Goal: Information Seeking & Learning: Learn about a topic

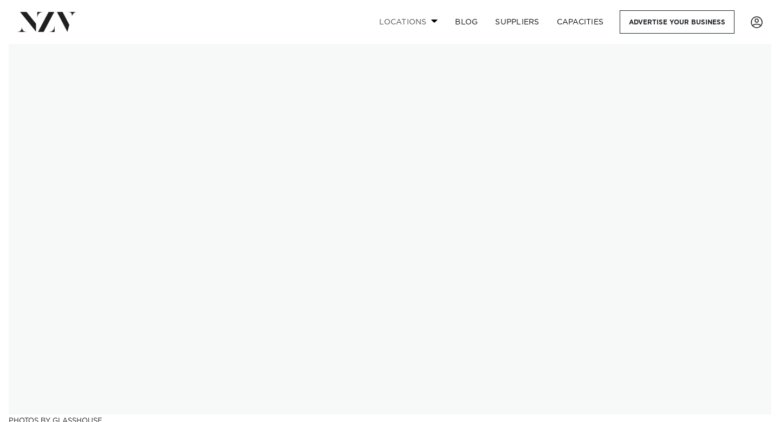
click at [386, 16] on link "Locations" at bounding box center [409, 21] width 76 height 23
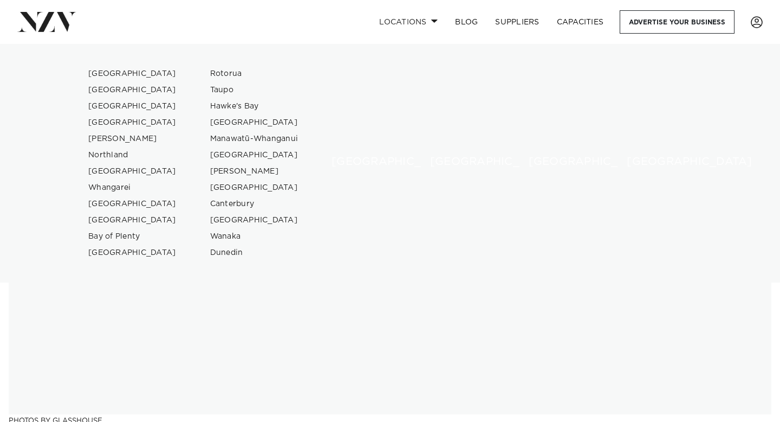
click at [279, 337] on img at bounding box center [390, 229] width 763 height 370
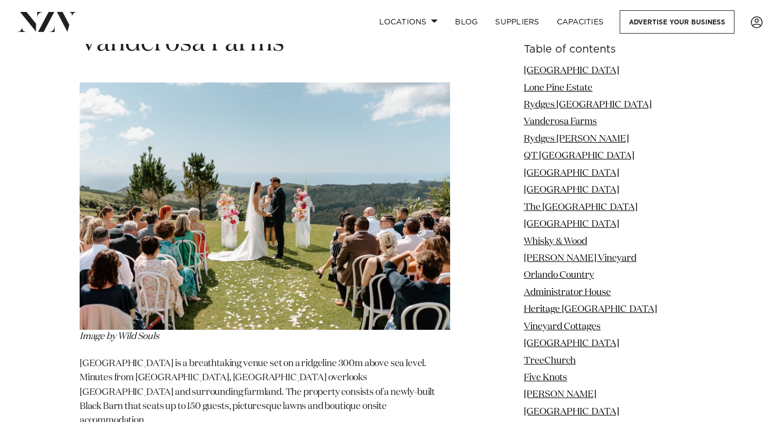
scroll to position [2644, 0]
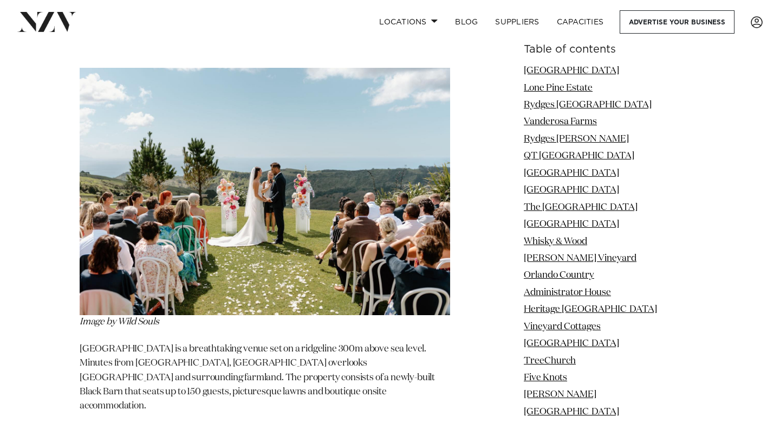
click at [274, 162] on img at bounding box center [265, 191] width 371 height 247
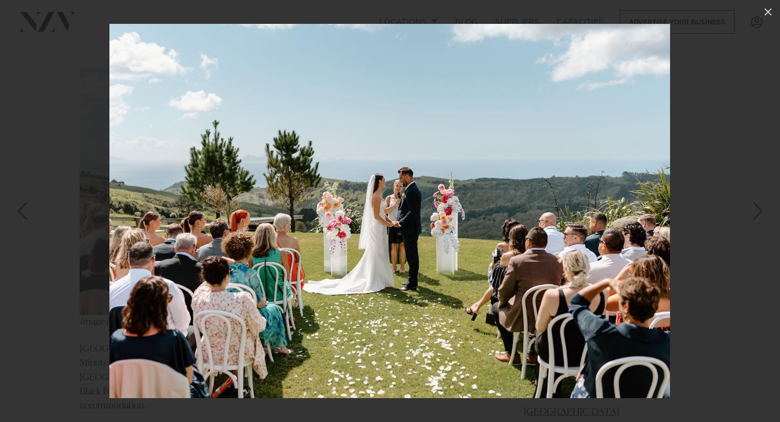
click at [760, 208] on div "Next slide" at bounding box center [758, 211] width 15 height 21
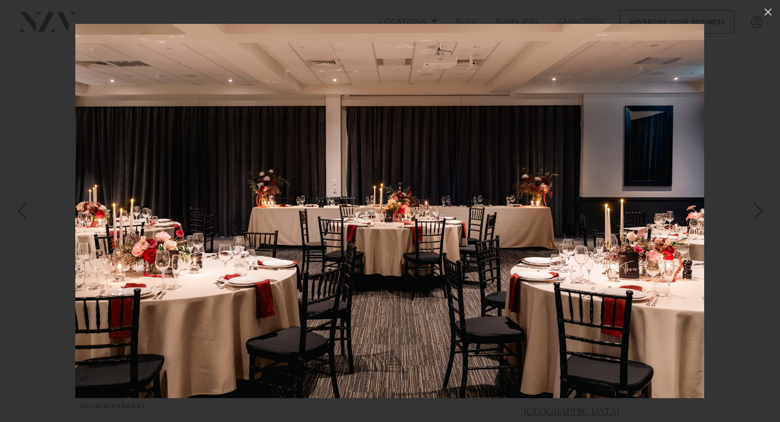
click at [760, 208] on div "Next slide" at bounding box center [758, 211] width 15 height 21
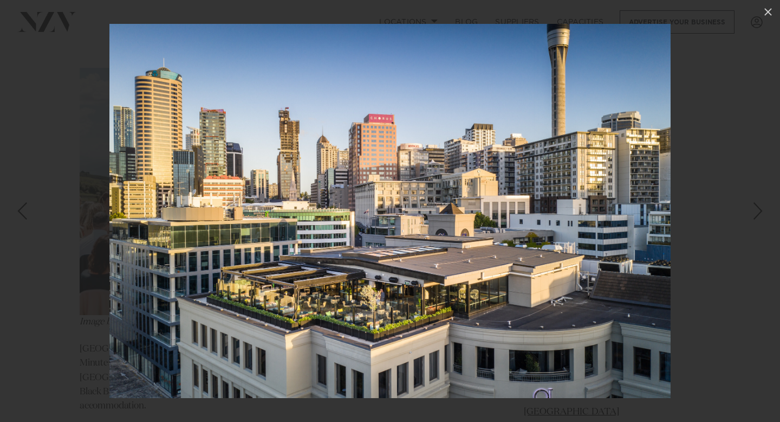
click at [756, 205] on div "Next slide" at bounding box center [758, 211] width 15 height 21
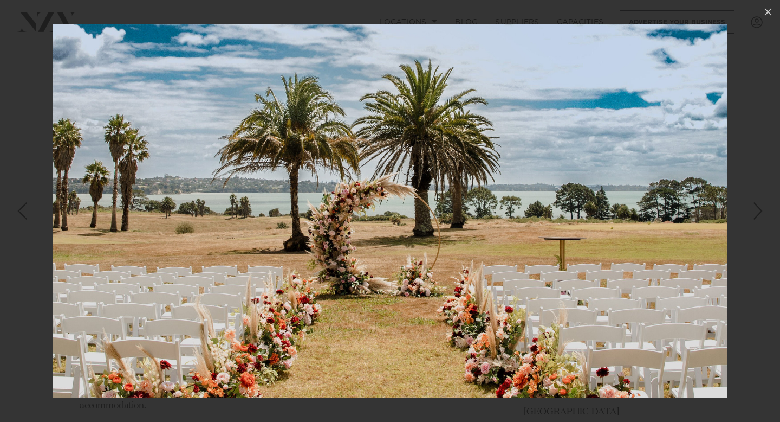
click at [756, 205] on div "Next slide" at bounding box center [758, 211] width 15 height 21
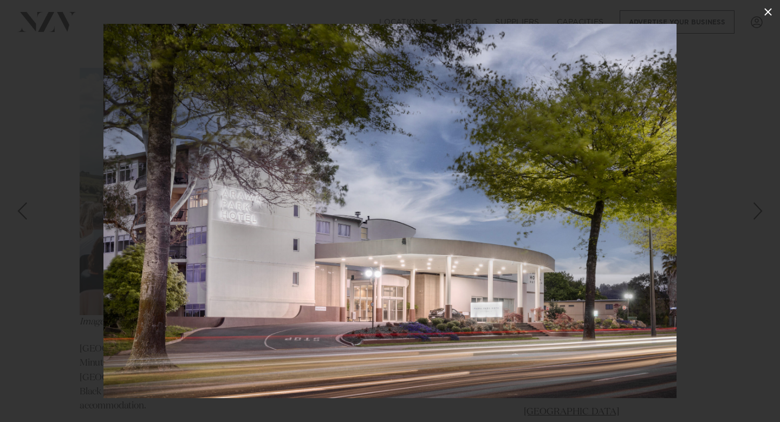
click at [769, 15] on icon at bounding box center [768, 11] width 13 height 13
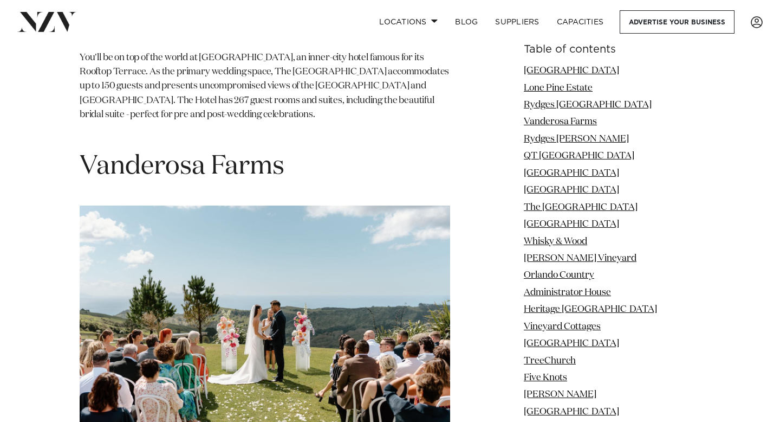
scroll to position [2493, 0]
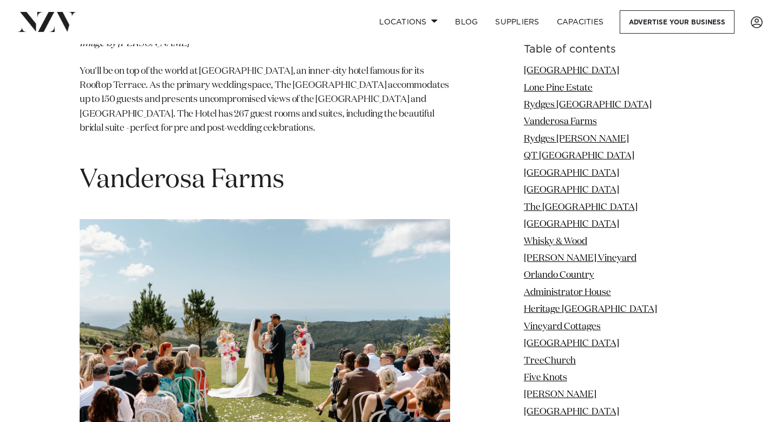
click at [255, 291] on img at bounding box center [265, 342] width 371 height 247
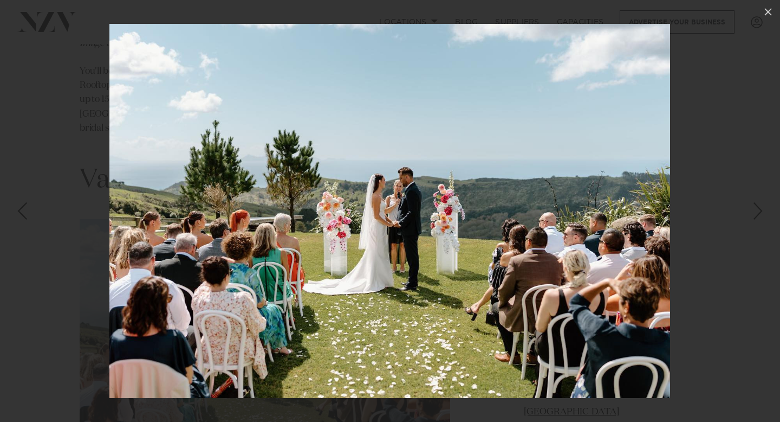
click at [504, 203] on img at bounding box center [389, 211] width 561 height 374
click at [65, 125] on div at bounding box center [390, 211] width 780 height 422
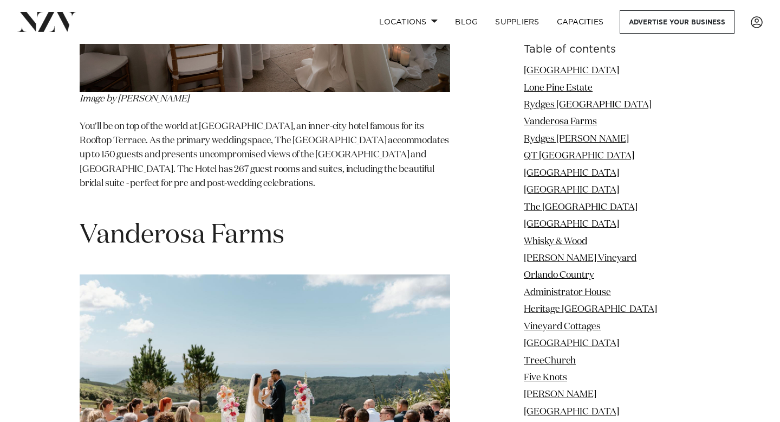
scroll to position [2459, 0]
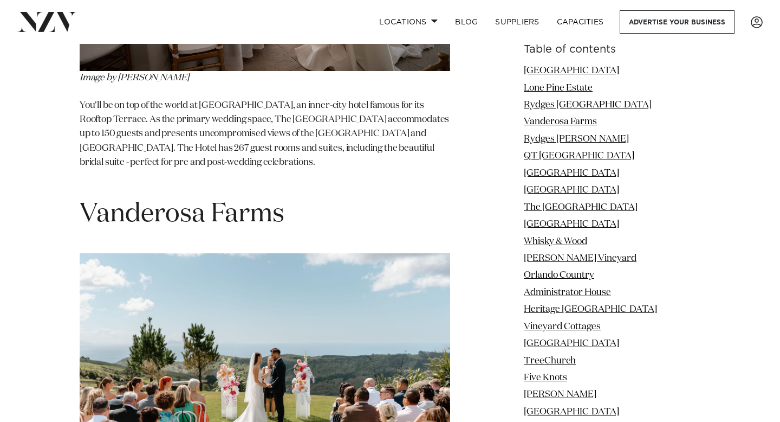
click at [201, 197] on h1 "Vanderosa Farms" at bounding box center [265, 214] width 371 height 34
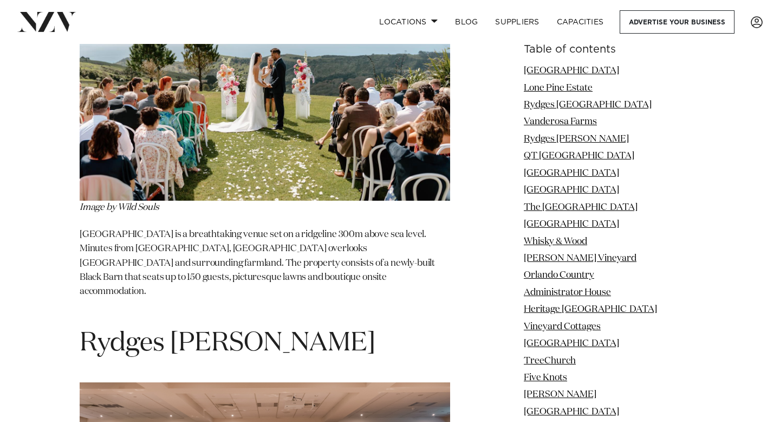
scroll to position [2754, 0]
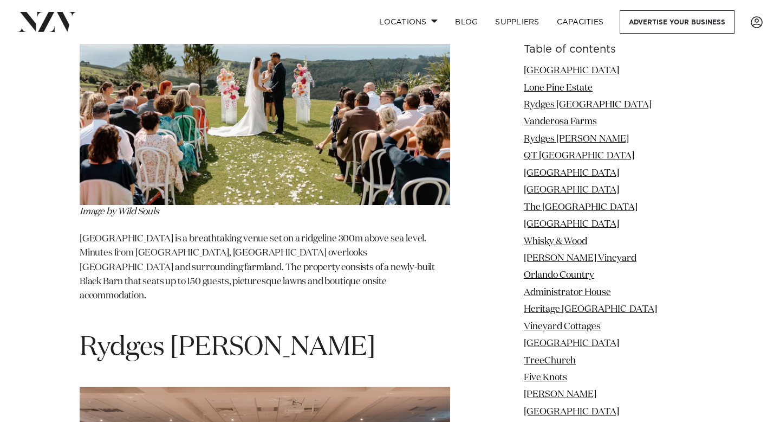
click at [144, 207] on em "Image by Wild Souls" at bounding box center [120, 211] width 80 height 9
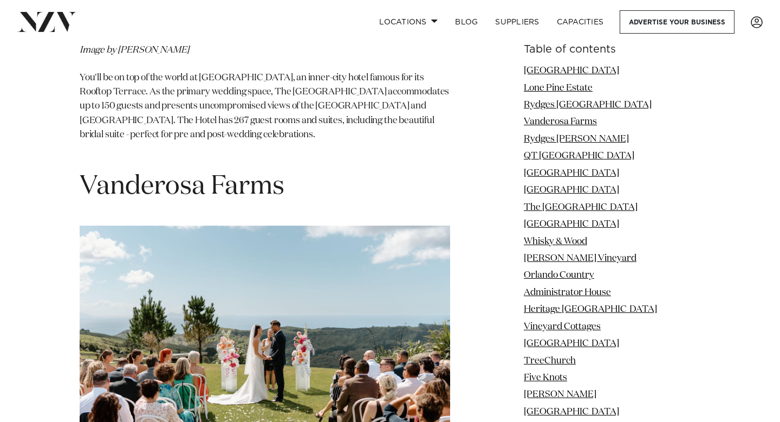
scroll to position [2492, 0]
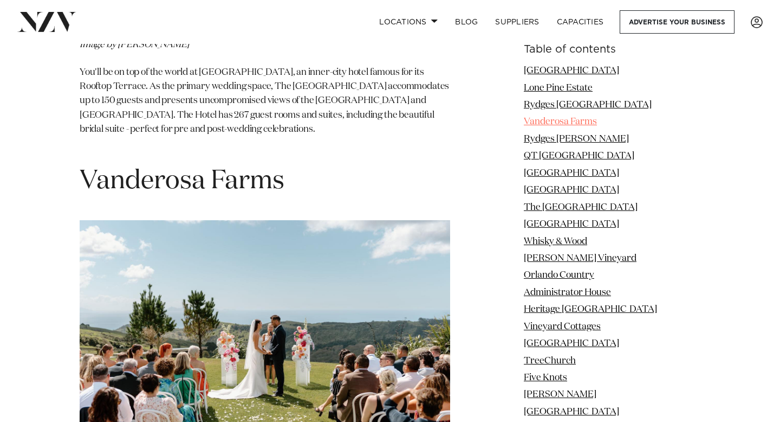
click at [556, 120] on link "Vanderosa Farms" at bounding box center [560, 121] width 73 height 9
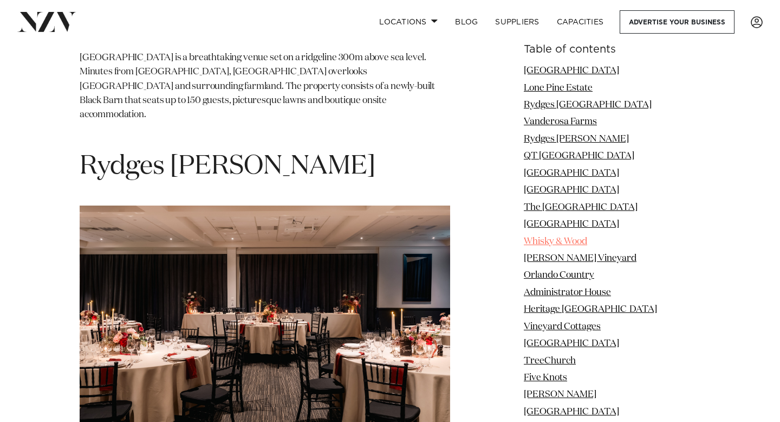
scroll to position [2940, 0]
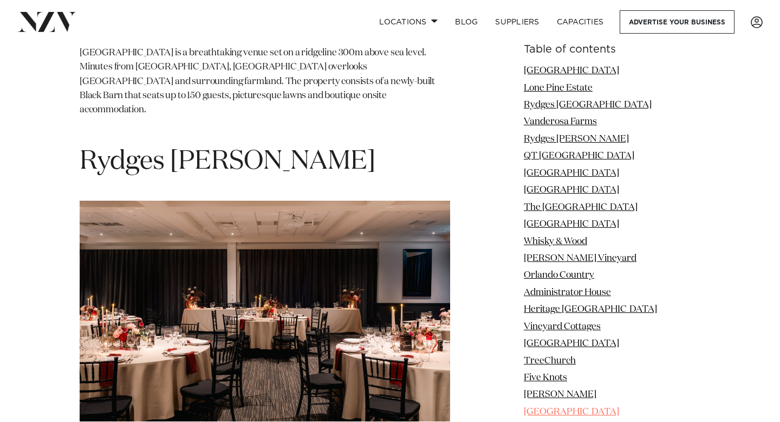
click at [577, 409] on link "[GEOGRAPHIC_DATA]" at bounding box center [571, 411] width 95 height 9
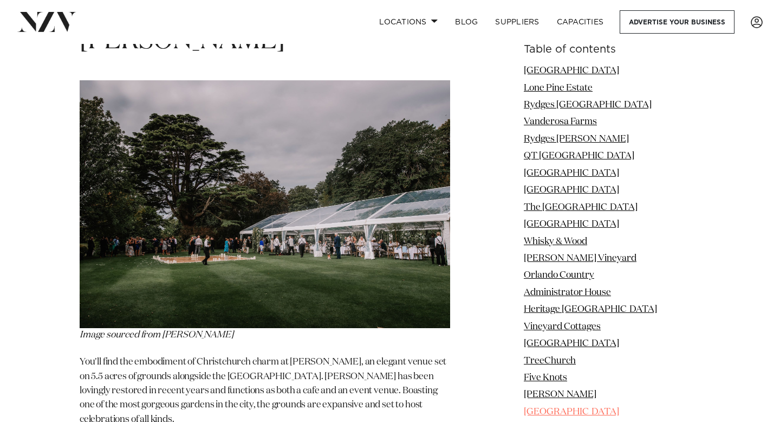
scroll to position [9770, 0]
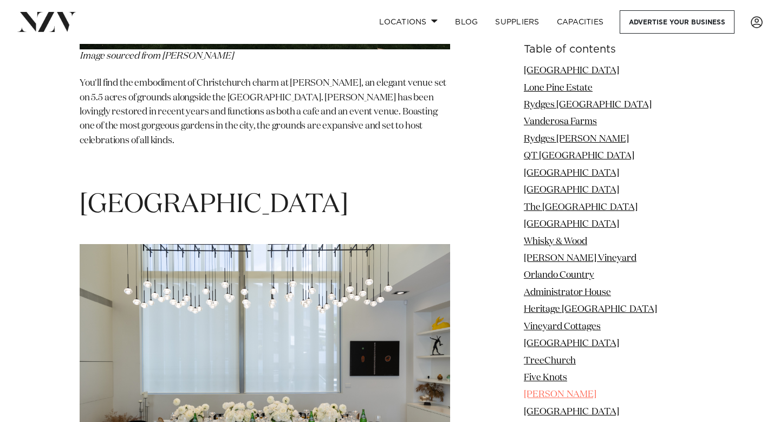
click at [577, 394] on link "[PERSON_NAME]" at bounding box center [560, 394] width 73 height 9
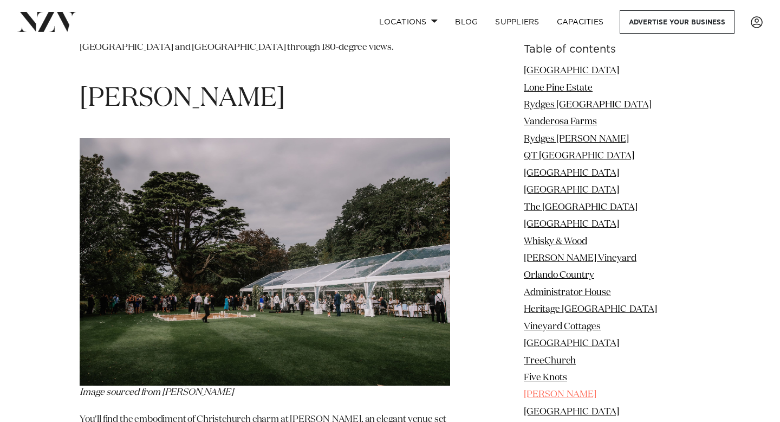
scroll to position [9342, 0]
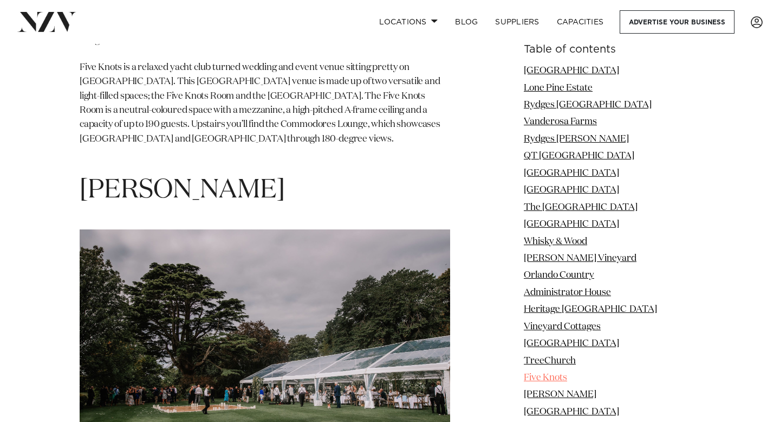
click at [567, 374] on link "Five Knots" at bounding box center [545, 377] width 43 height 9
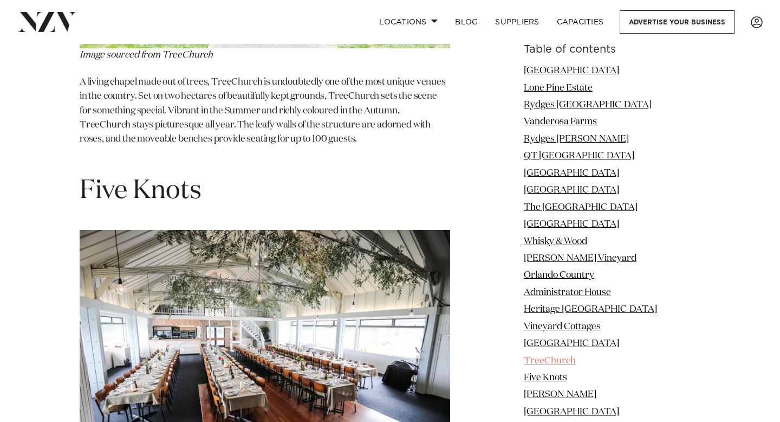
click at [566, 365] on link "TreeChurch" at bounding box center [550, 360] width 52 height 9
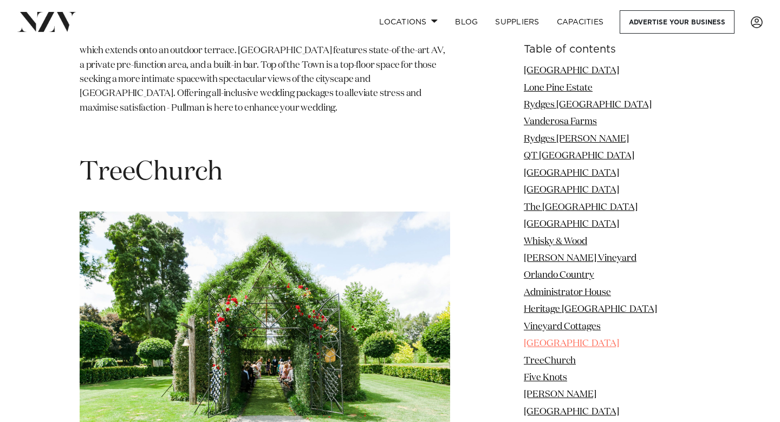
scroll to position [8470, 0]
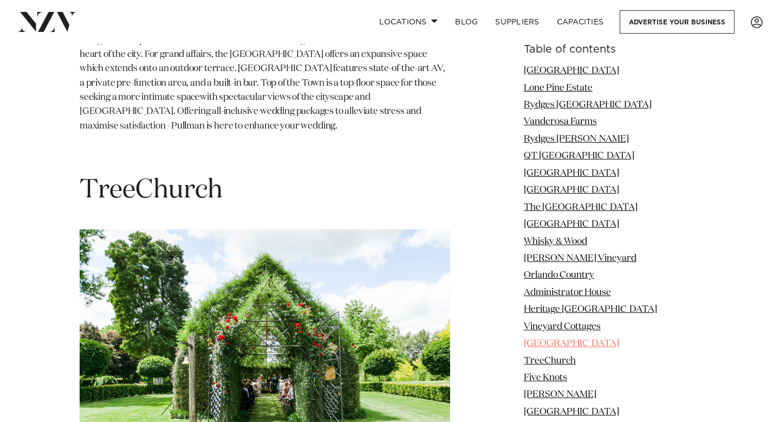
click at [569, 339] on link "[GEOGRAPHIC_DATA]" at bounding box center [571, 343] width 95 height 9
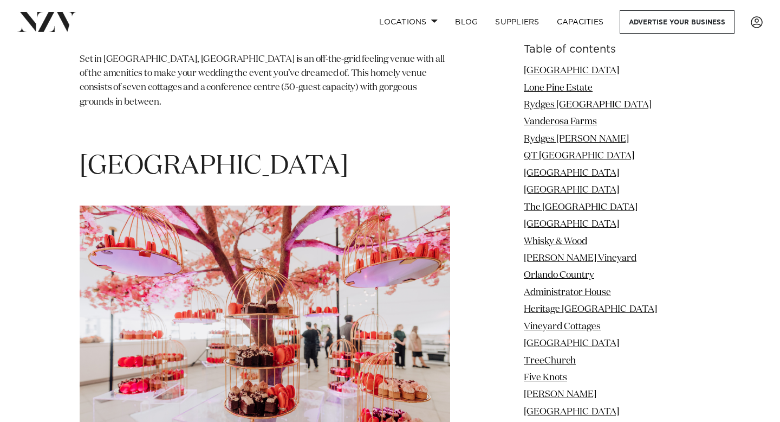
scroll to position [7999, 0]
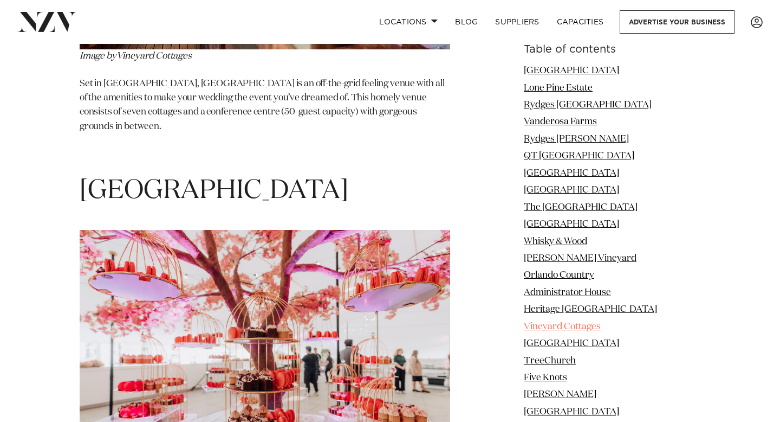
click at [567, 326] on link "Vineyard Cottages" at bounding box center [562, 326] width 77 height 9
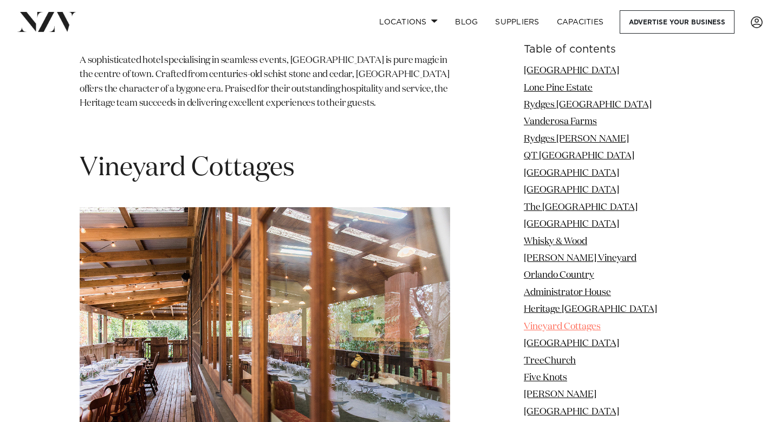
scroll to position [7586, 0]
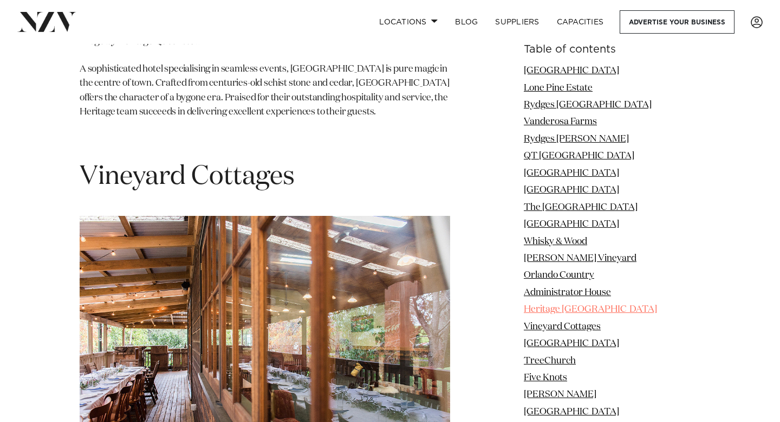
click at [566, 311] on link "Heritage [GEOGRAPHIC_DATA]" at bounding box center [590, 309] width 133 height 9
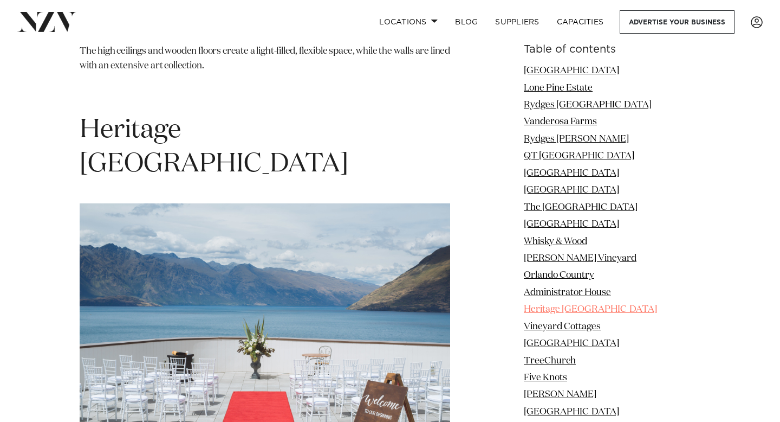
scroll to position [7158, 0]
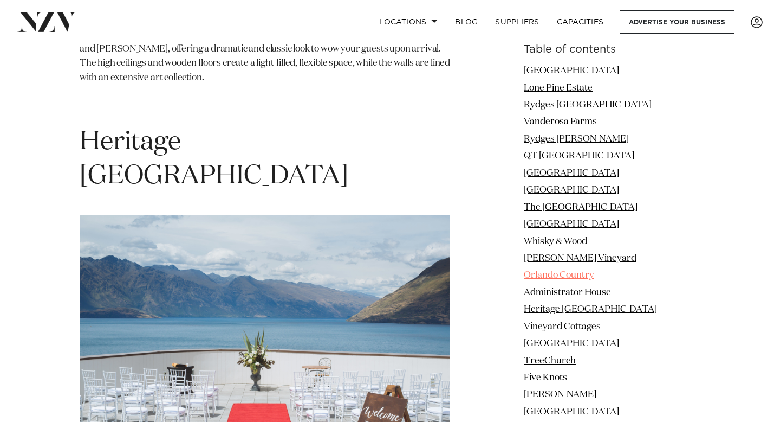
click at [572, 270] on link "Orlando Country" at bounding box center [559, 274] width 70 height 9
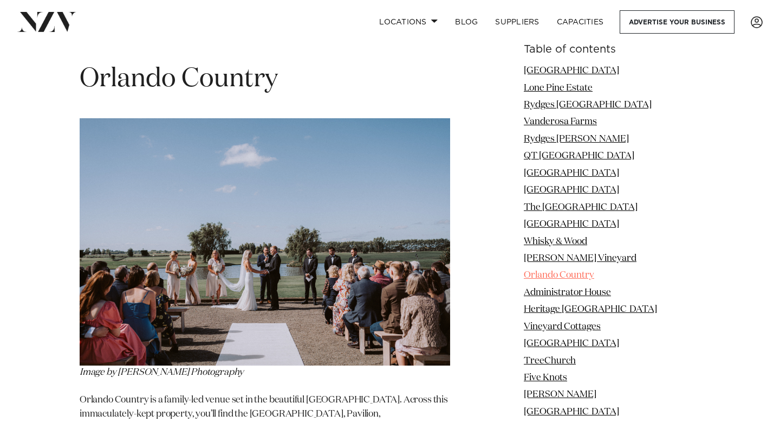
scroll to position [6288, 0]
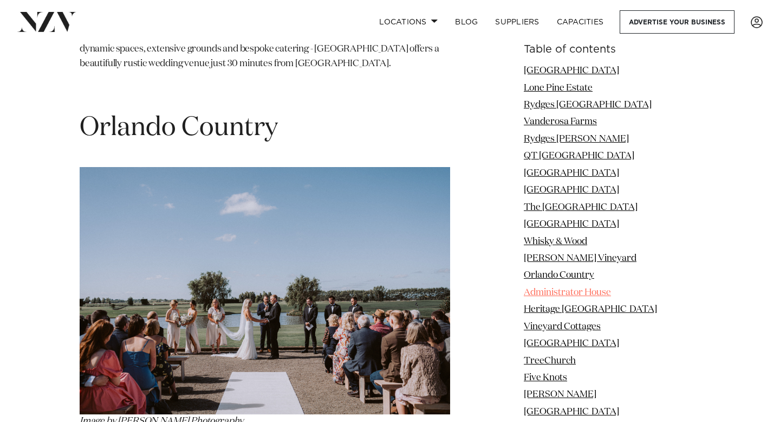
click at [573, 293] on link "Administrator House" at bounding box center [567, 292] width 87 height 9
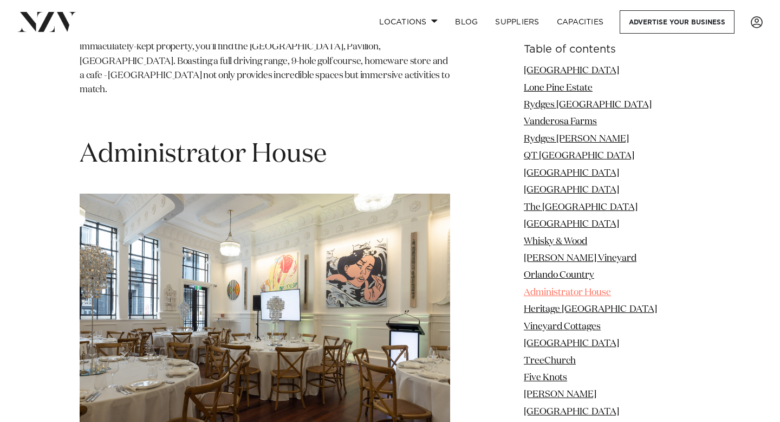
scroll to position [6716, 0]
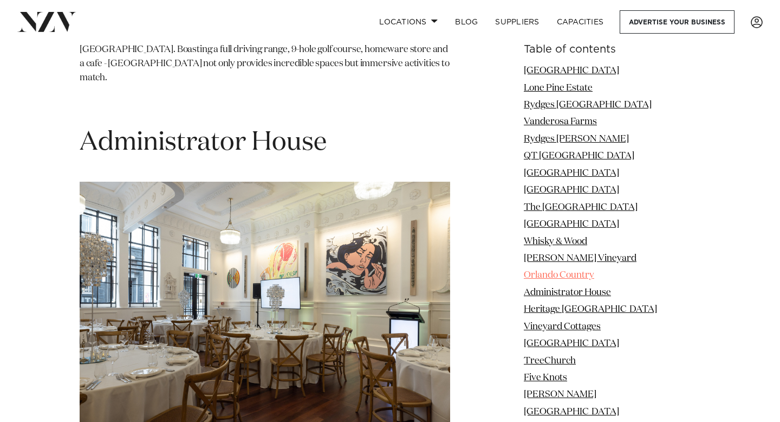
click at [573, 271] on link "Orlando Country" at bounding box center [559, 274] width 70 height 9
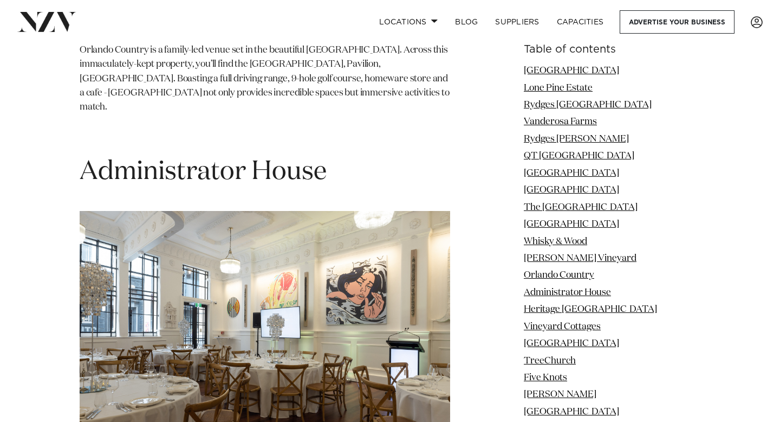
scroll to position [6716, 0]
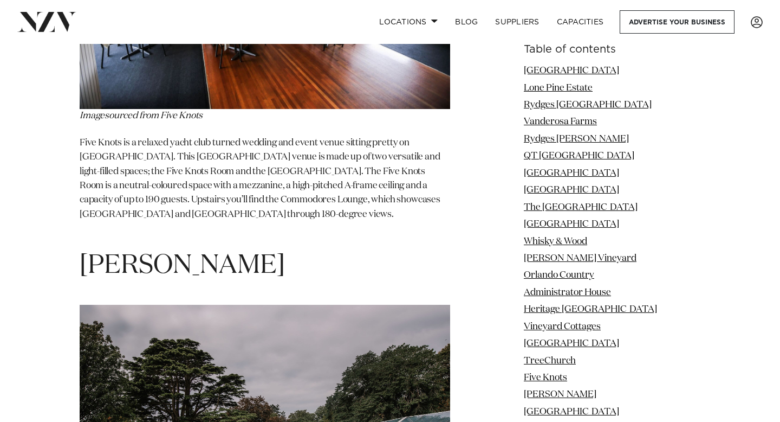
scroll to position [9342, 0]
